Goal: Information Seeking & Learning: Stay updated

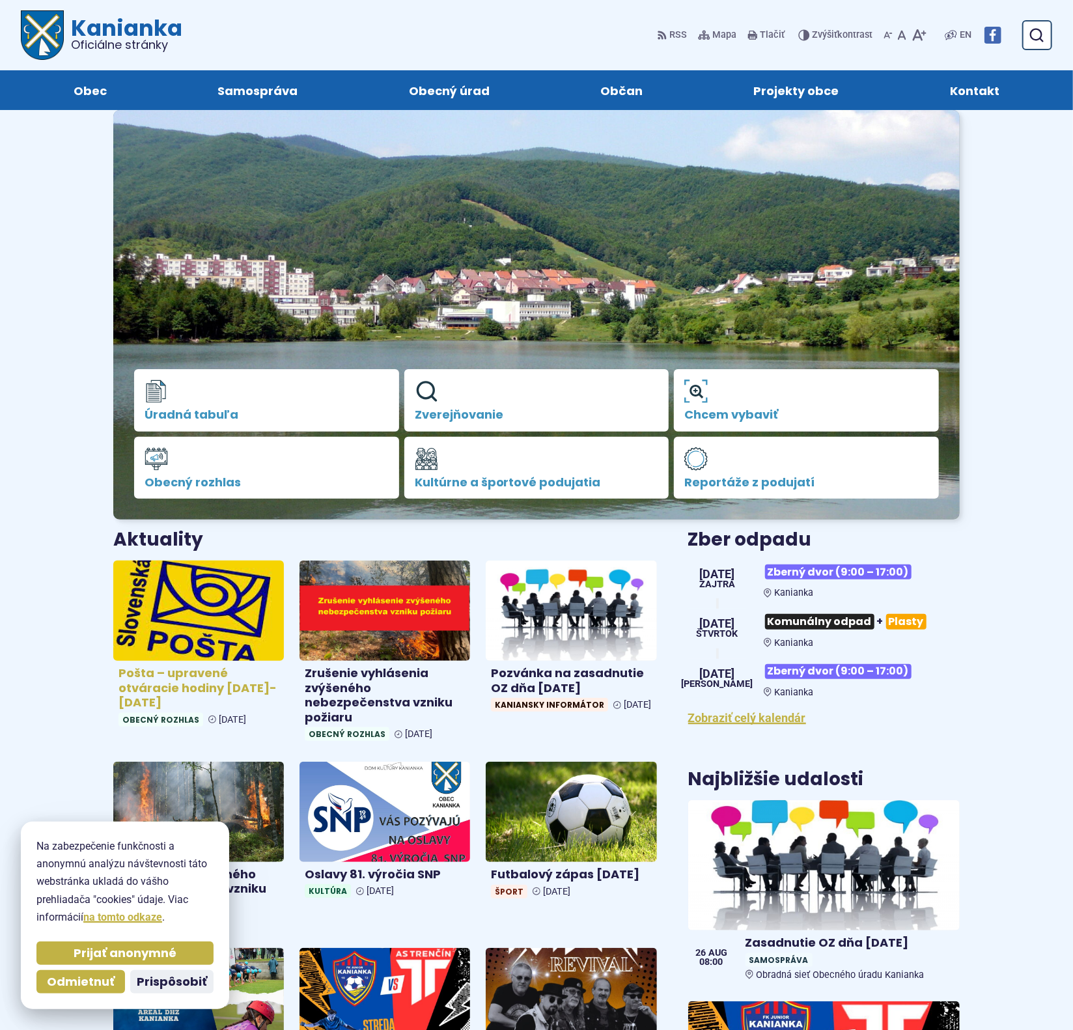
click at [183, 681] on h4 "Pošta – upravené otváracie hodiny 26.8.-28.8.2025" at bounding box center [199, 688] width 160 height 44
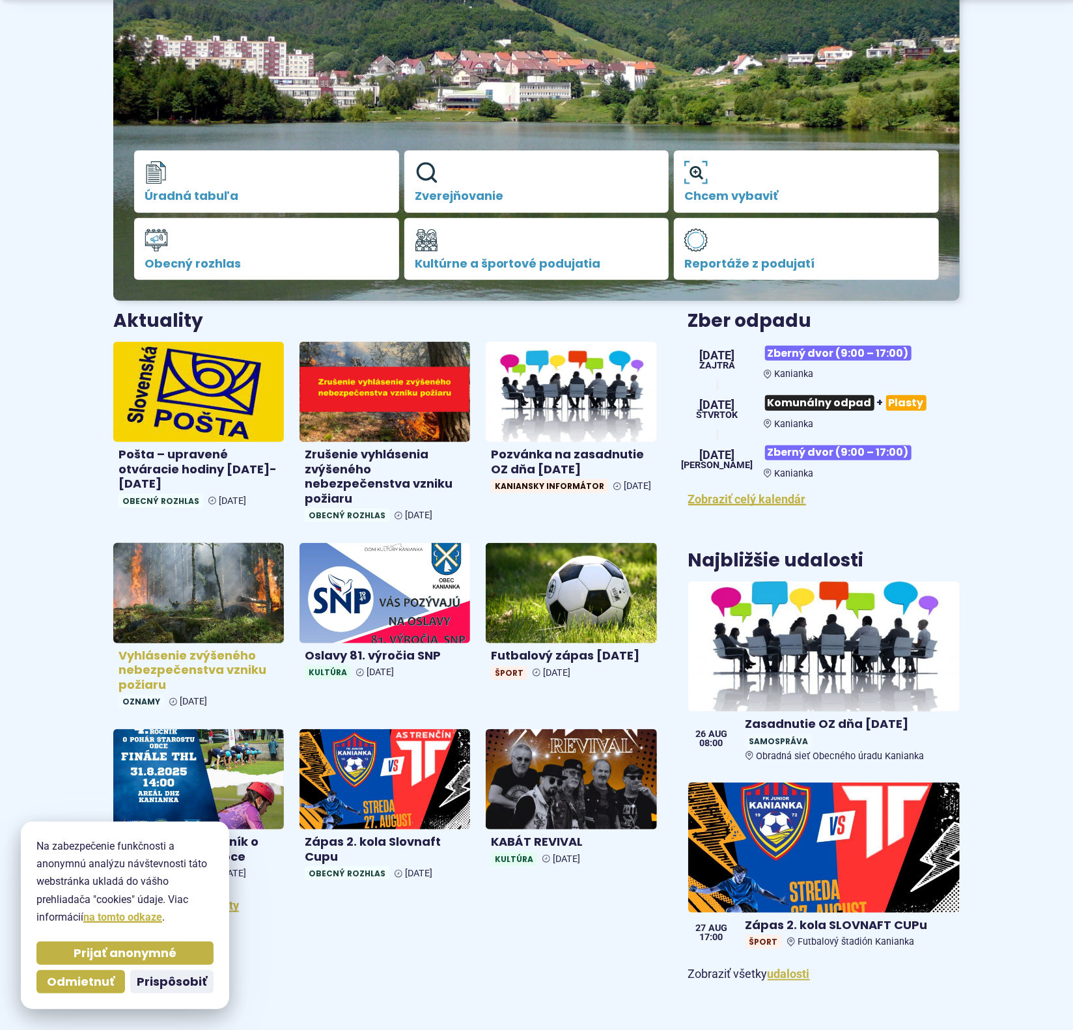
scroll to position [244, 0]
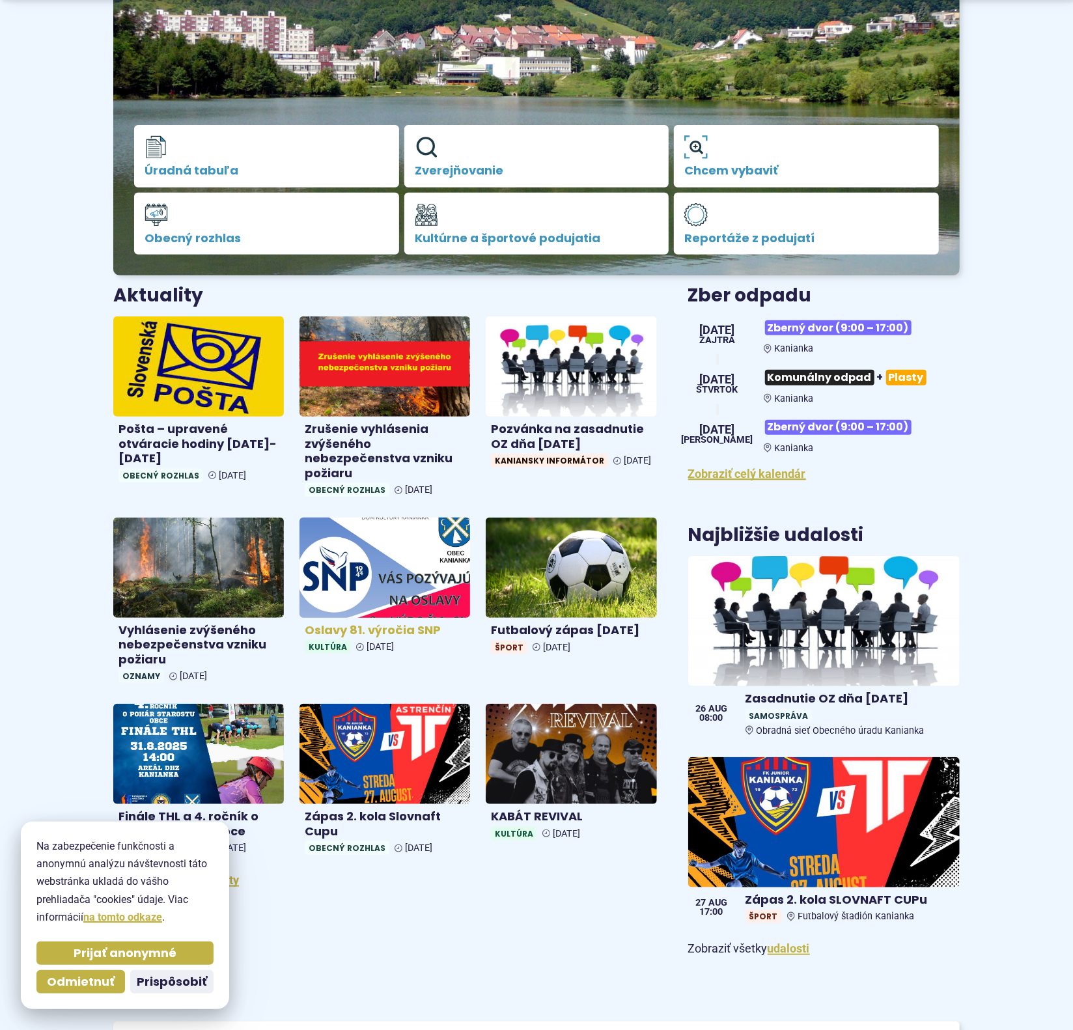
click at [436, 574] on img at bounding box center [385, 568] width 197 height 115
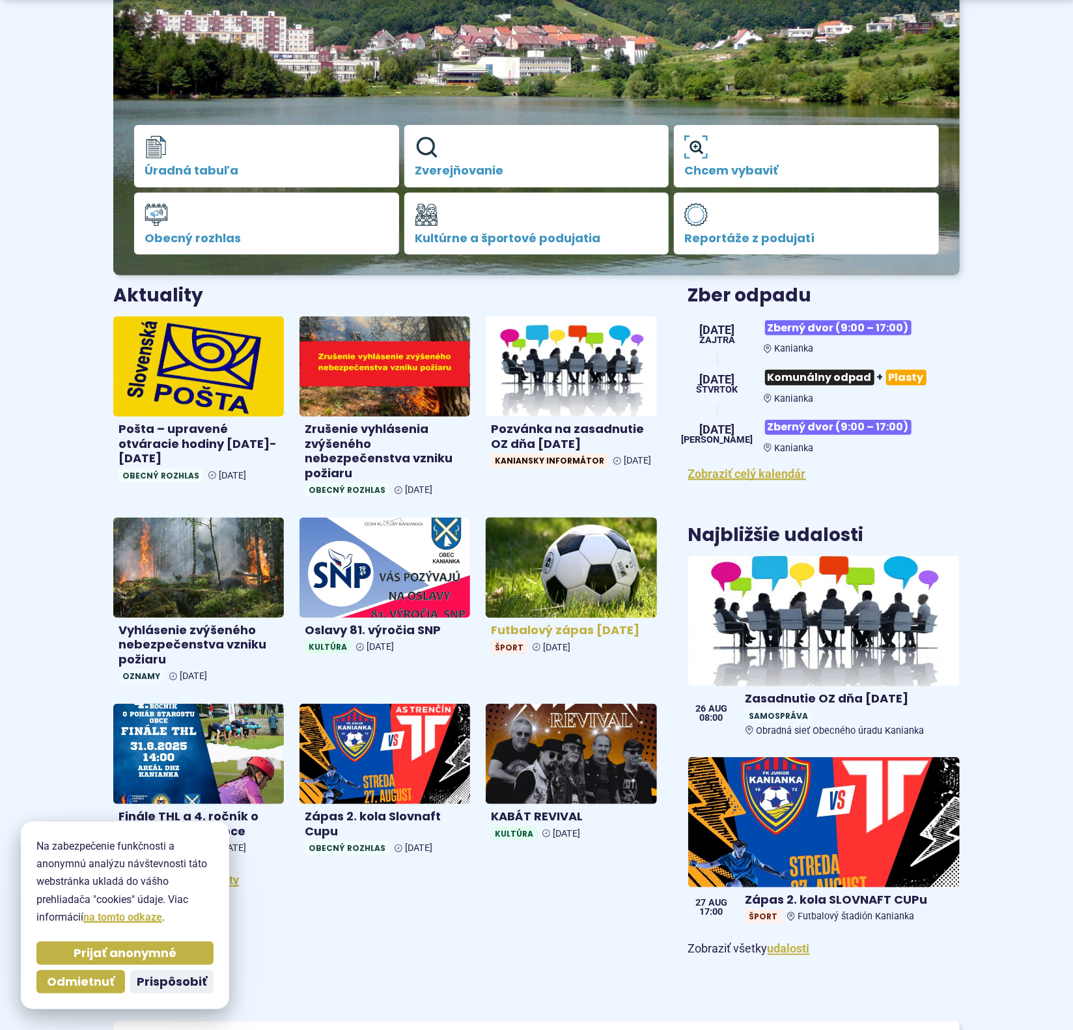
click at [583, 567] on img at bounding box center [571, 568] width 197 height 115
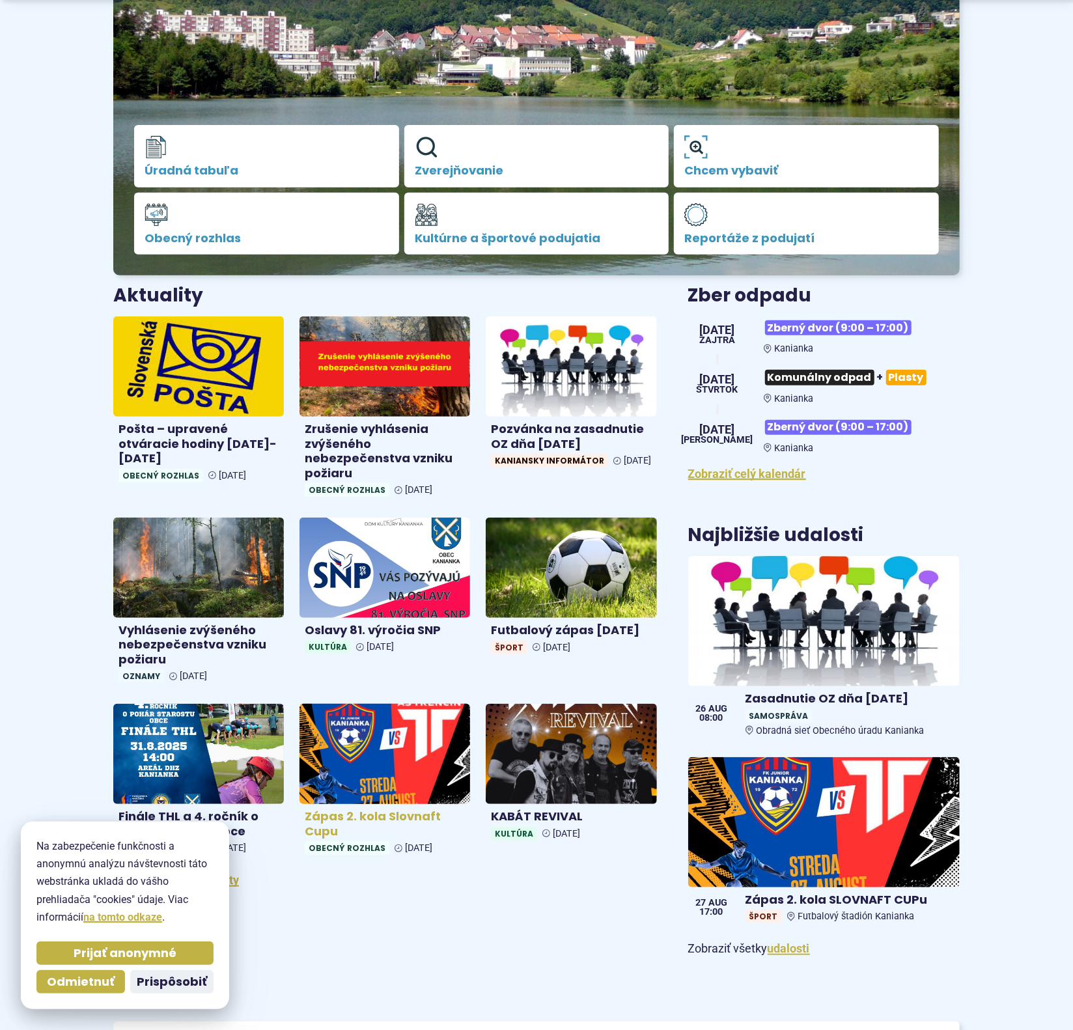
click at [359, 767] on img at bounding box center [385, 754] width 197 height 115
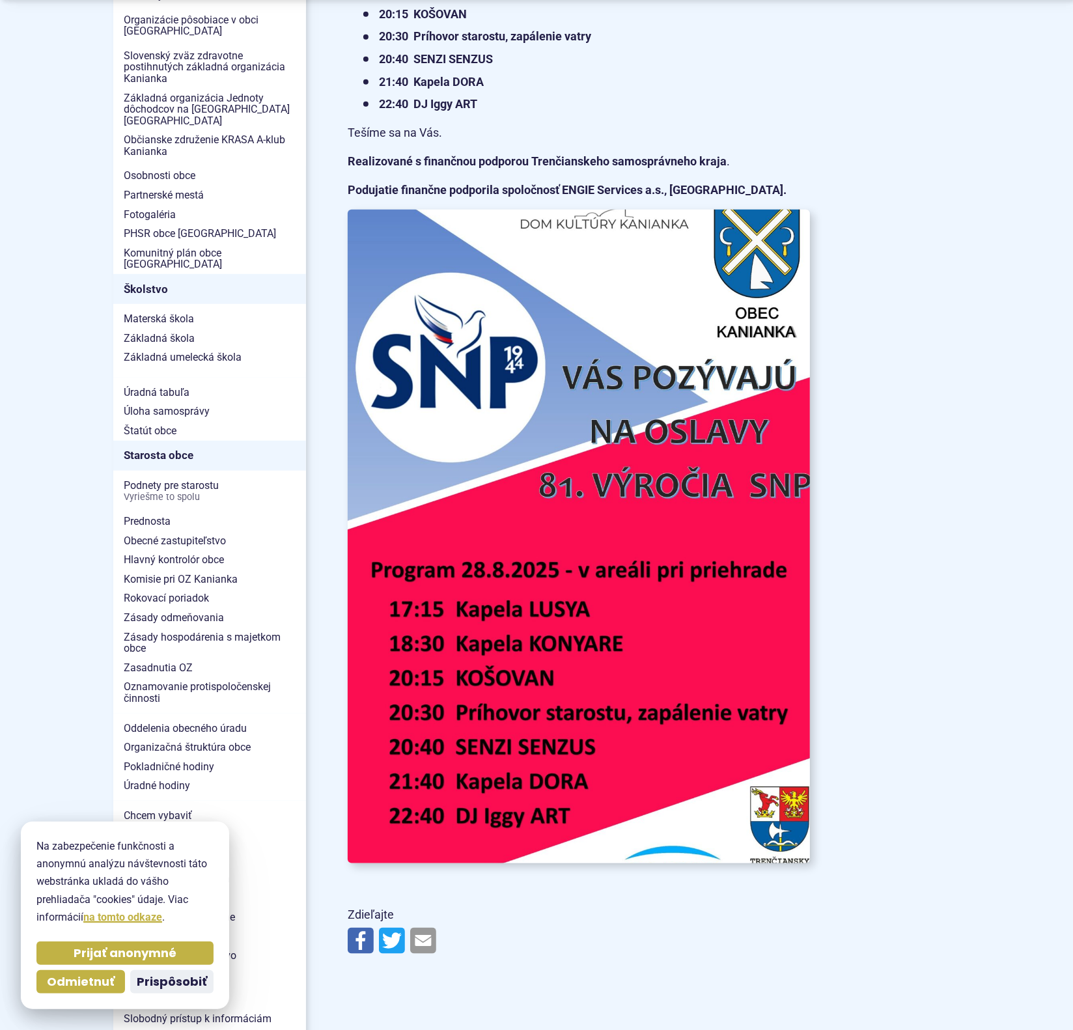
scroll to position [733, 0]
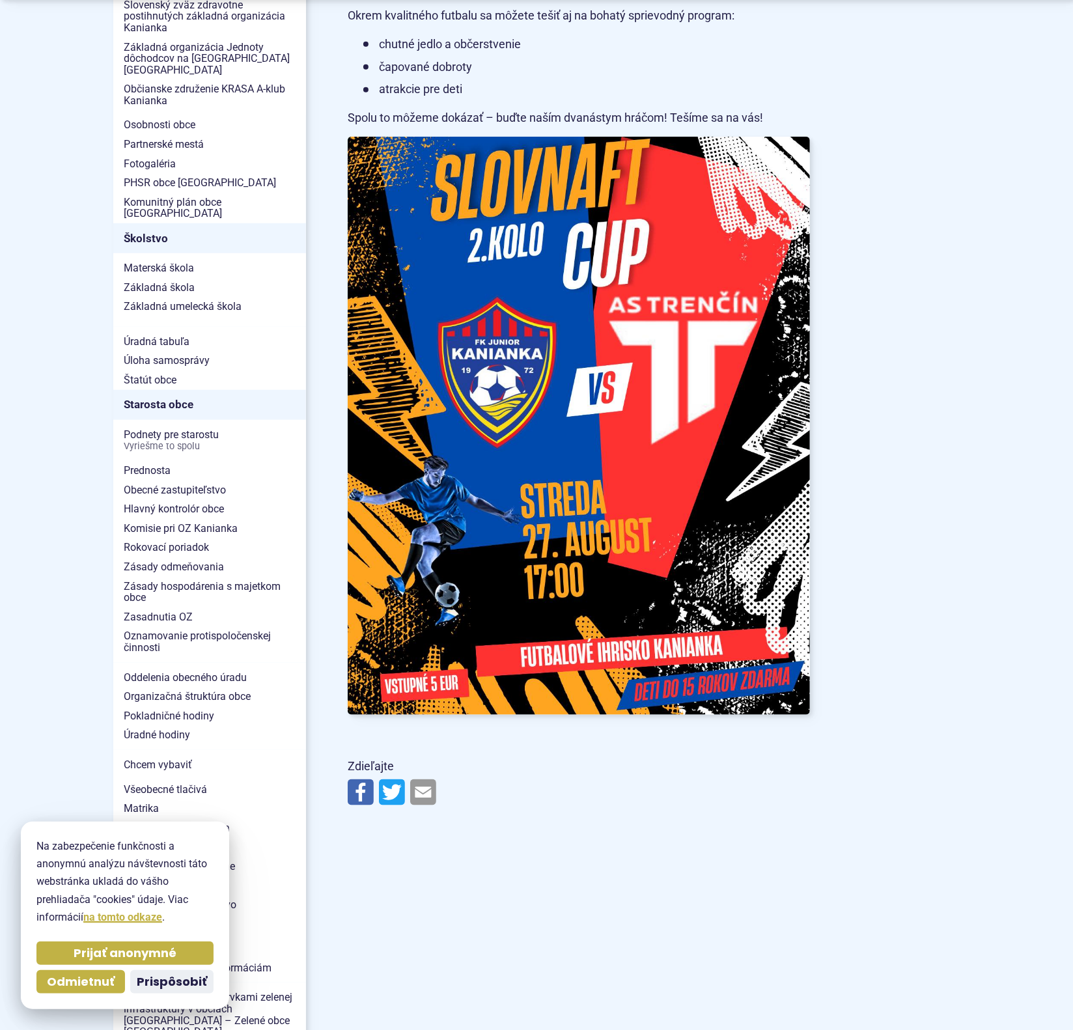
scroll to position [569, 0]
